Goal: Task Accomplishment & Management: Use online tool/utility

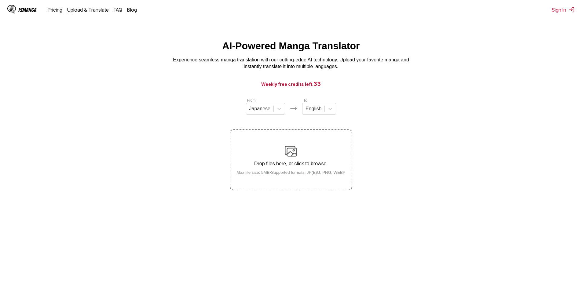
click at [310, 157] on div "Drop files here, or click to browse. Max file size: 5MB • Supported formats: JP…" at bounding box center [290, 160] width 119 height 30
click at [0, 0] on input "Drop files here, or click to browse. Max file size: 5MB • Supported formats: JP…" at bounding box center [0, 0] width 0 height 0
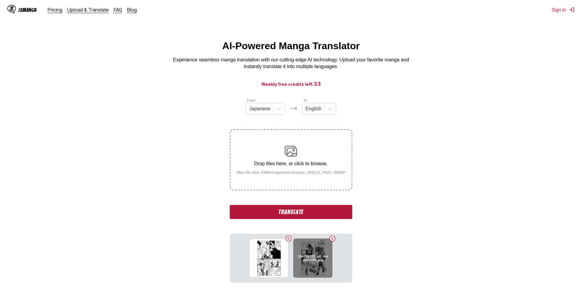
click at [314, 256] on h6 "135799702_p0_master1200.jpg" at bounding box center [312, 258] width 31 height 8
click at [325, 113] on div at bounding box center [330, 108] width 11 height 11
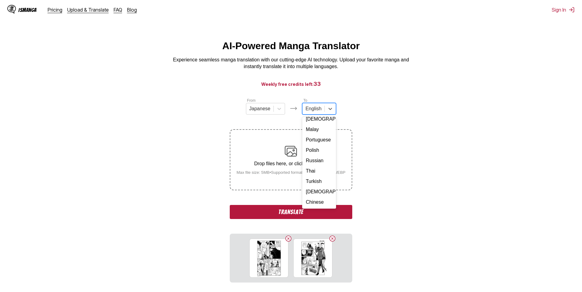
scroll to position [92, 0]
click at [319, 166] on div "Russian" at bounding box center [319, 160] width 34 height 10
click at [308, 209] on button "Translate" at bounding box center [291, 212] width 122 height 14
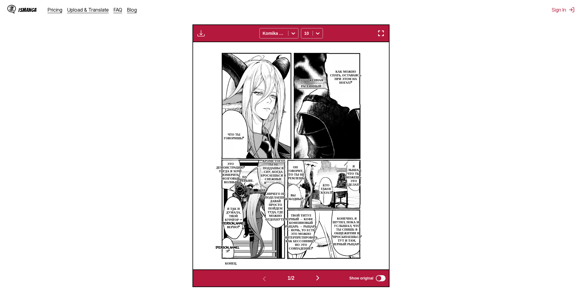
click at [317, 275] on button "button" at bounding box center [317, 278] width 37 height 9
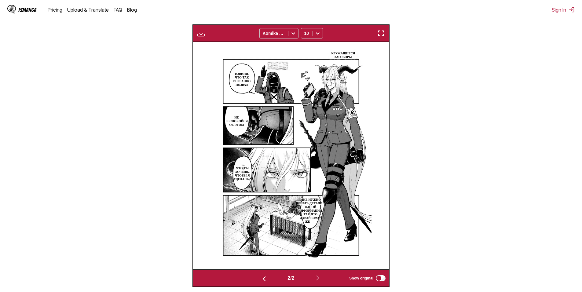
click at [323, 226] on img at bounding box center [290, 155] width 161 height 227
click at [265, 282] on img "button" at bounding box center [263, 278] width 7 height 7
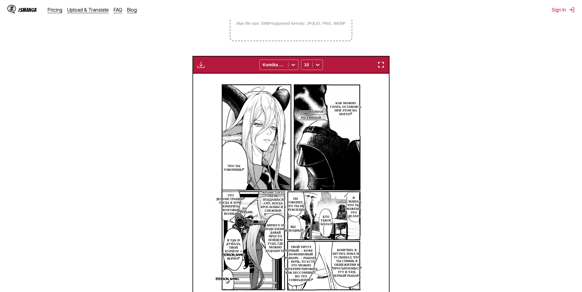
scroll to position [28, 0]
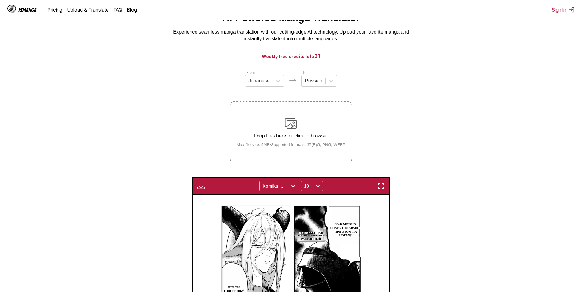
click at [286, 121] on img at bounding box center [291, 123] width 12 height 12
click at [0, 0] on input "Drop files here, or click to browse. Max file size: 5MB • Supported formats: JP…" at bounding box center [0, 0] width 0 height 0
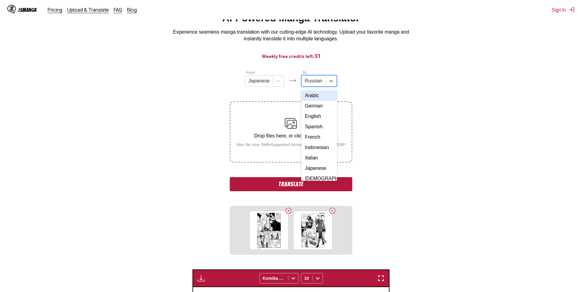
click at [310, 85] on div "Russian" at bounding box center [313, 80] width 24 height 9
click at [317, 118] on div "English" at bounding box center [319, 116] width 36 height 10
click at [310, 181] on button "Translate" at bounding box center [291, 184] width 122 height 14
